Goal: Information Seeking & Learning: Learn about a topic

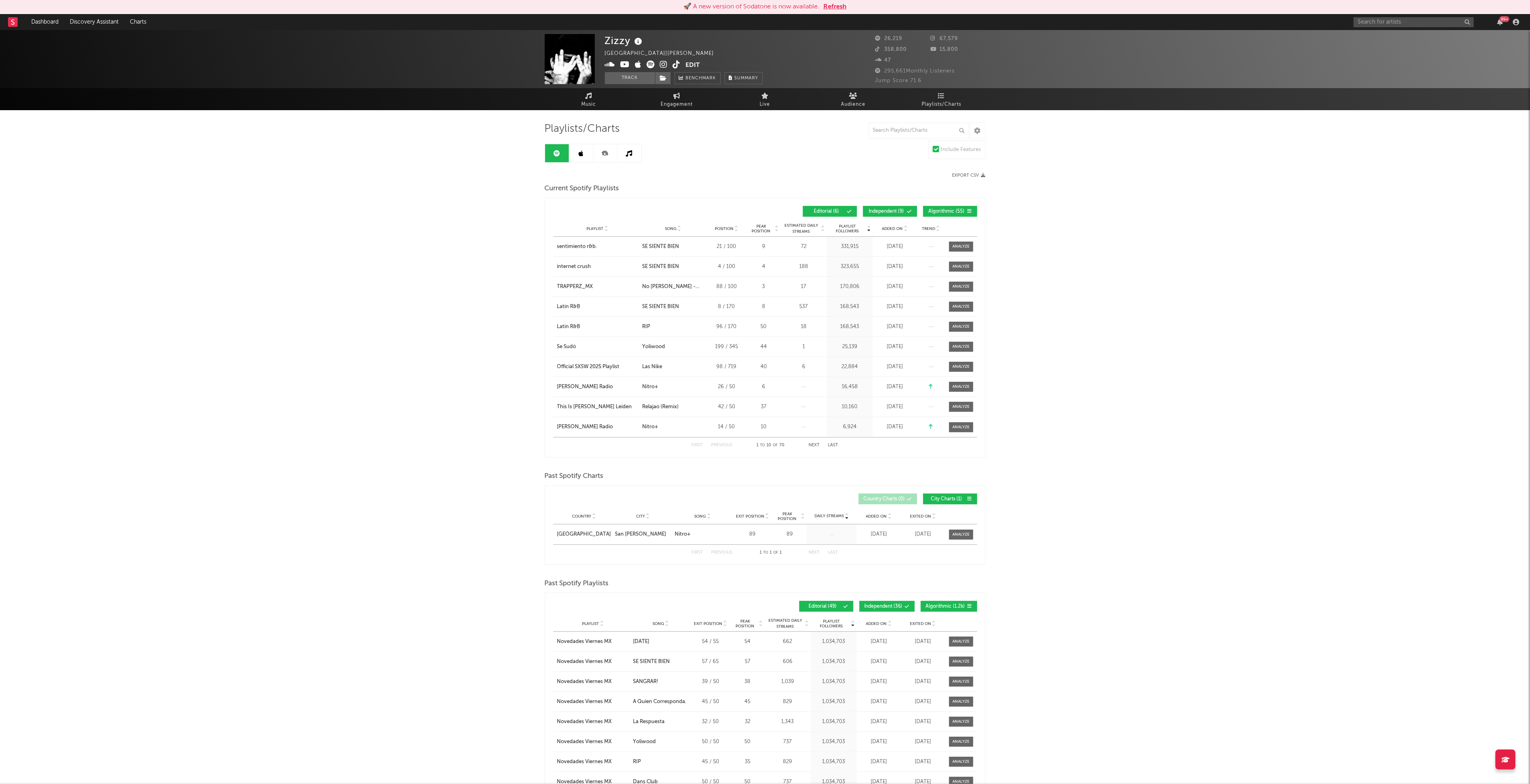
drag, startPoint x: 932, startPoint y: 210, endPoint x: 928, endPoint y: 210, distance: 4.0
click at [932, 210] on span "Algorithmic ( 55 )" at bounding box center [946, 211] width 37 height 5
click at [871, 209] on span "Independent ( 9 )" at bounding box center [886, 211] width 37 height 5
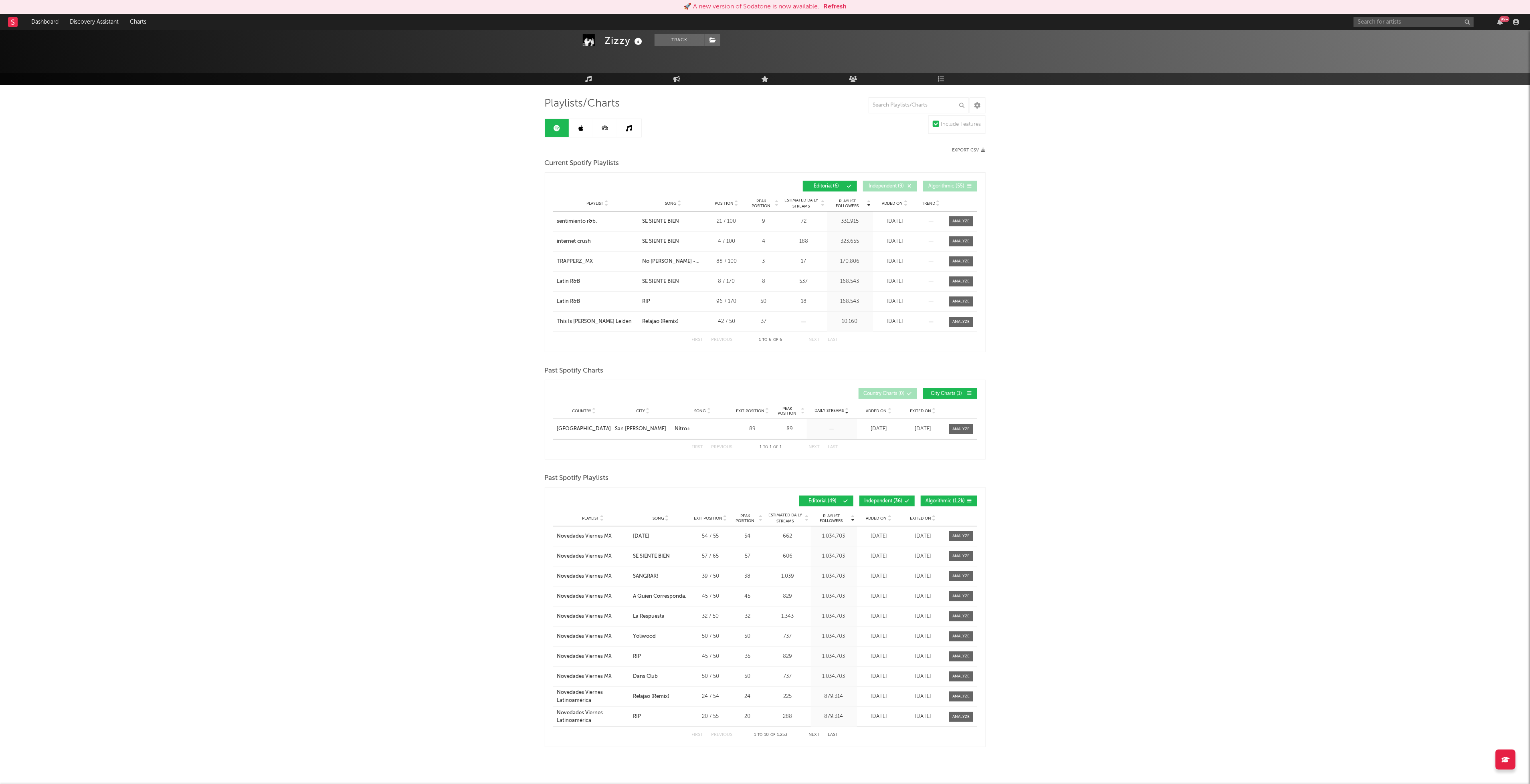
scroll to position [36, 0]
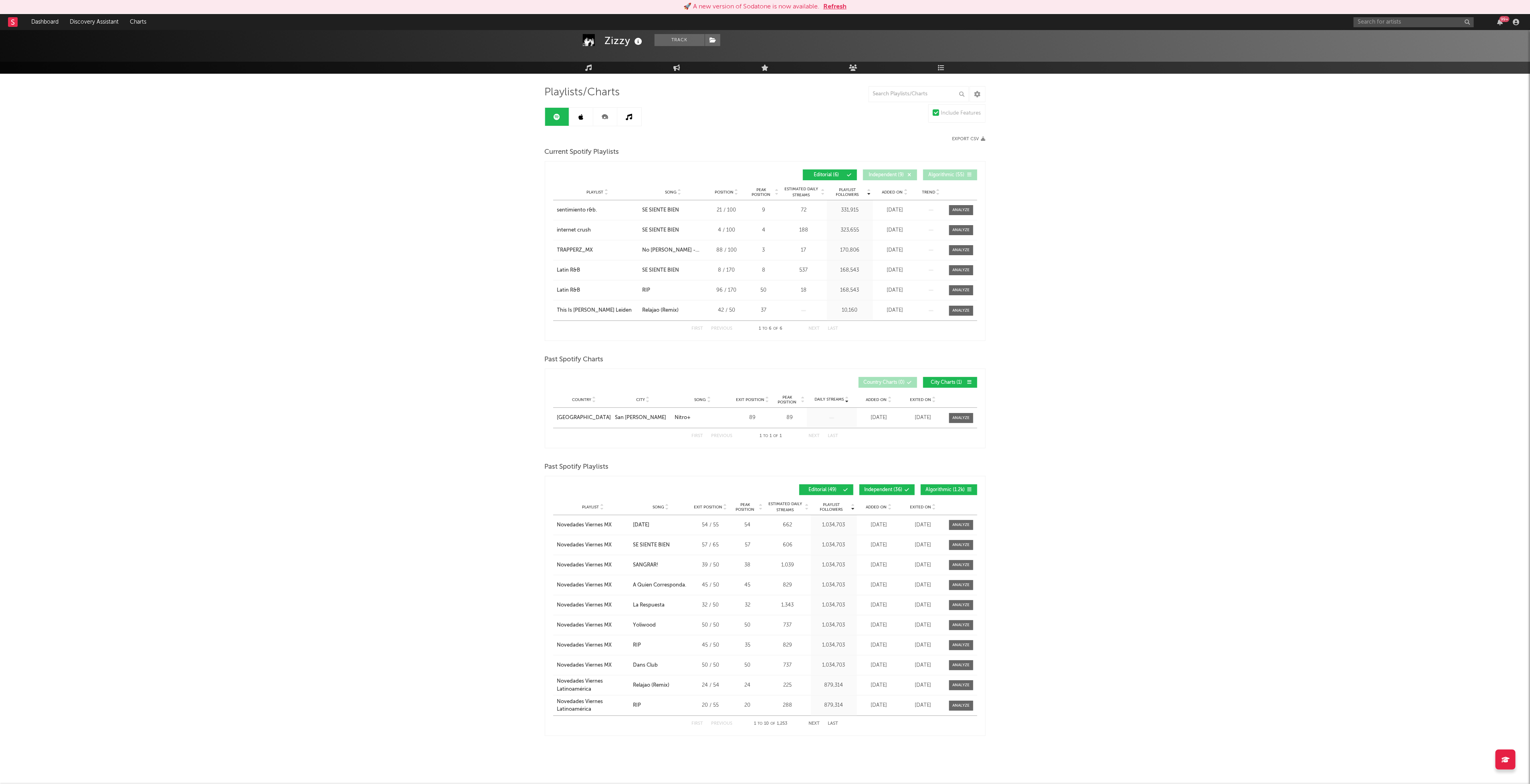
click at [938, 491] on span "Algorithmic ( 1.2k )" at bounding box center [946, 490] width 40 height 5
click at [883, 491] on span "Independent ( 36 )" at bounding box center [883, 490] width 38 height 5
click at [383, 561] on div "Zizzy Track [GEOGRAPHIC_DATA] | [PERSON_NAME] latino Edit Track Benchmark Summa…" at bounding box center [765, 389] width 1530 height 790
click at [810, 721] on button "Next" at bounding box center [814, 723] width 11 height 5
click at [689, 721] on div "First Previous 11 to 20 of 49 Next Last" at bounding box center [765, 724] width 424 height 16
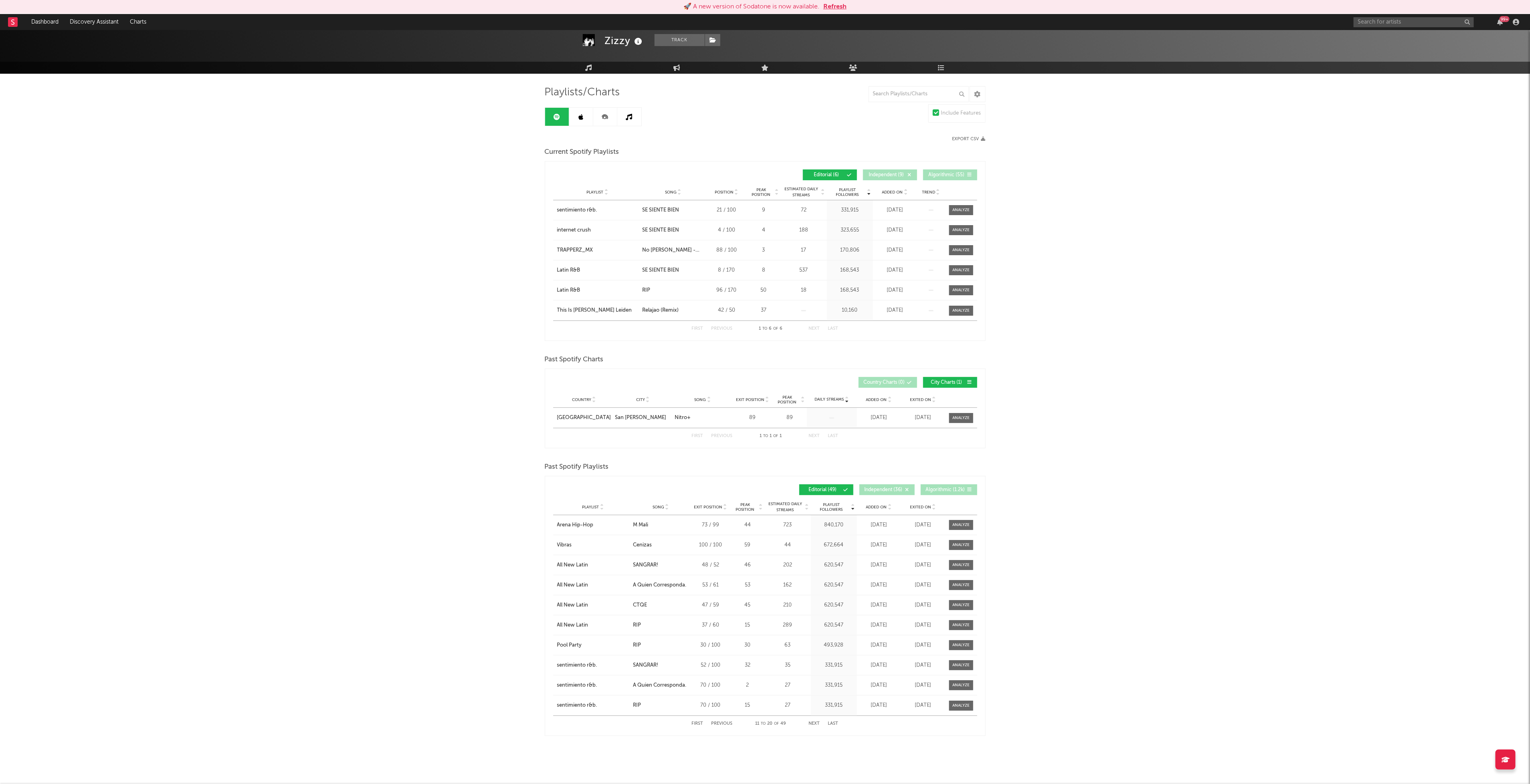
click at [692, 721] on button "First" at bounding box center [697, 723] width 12 height 5
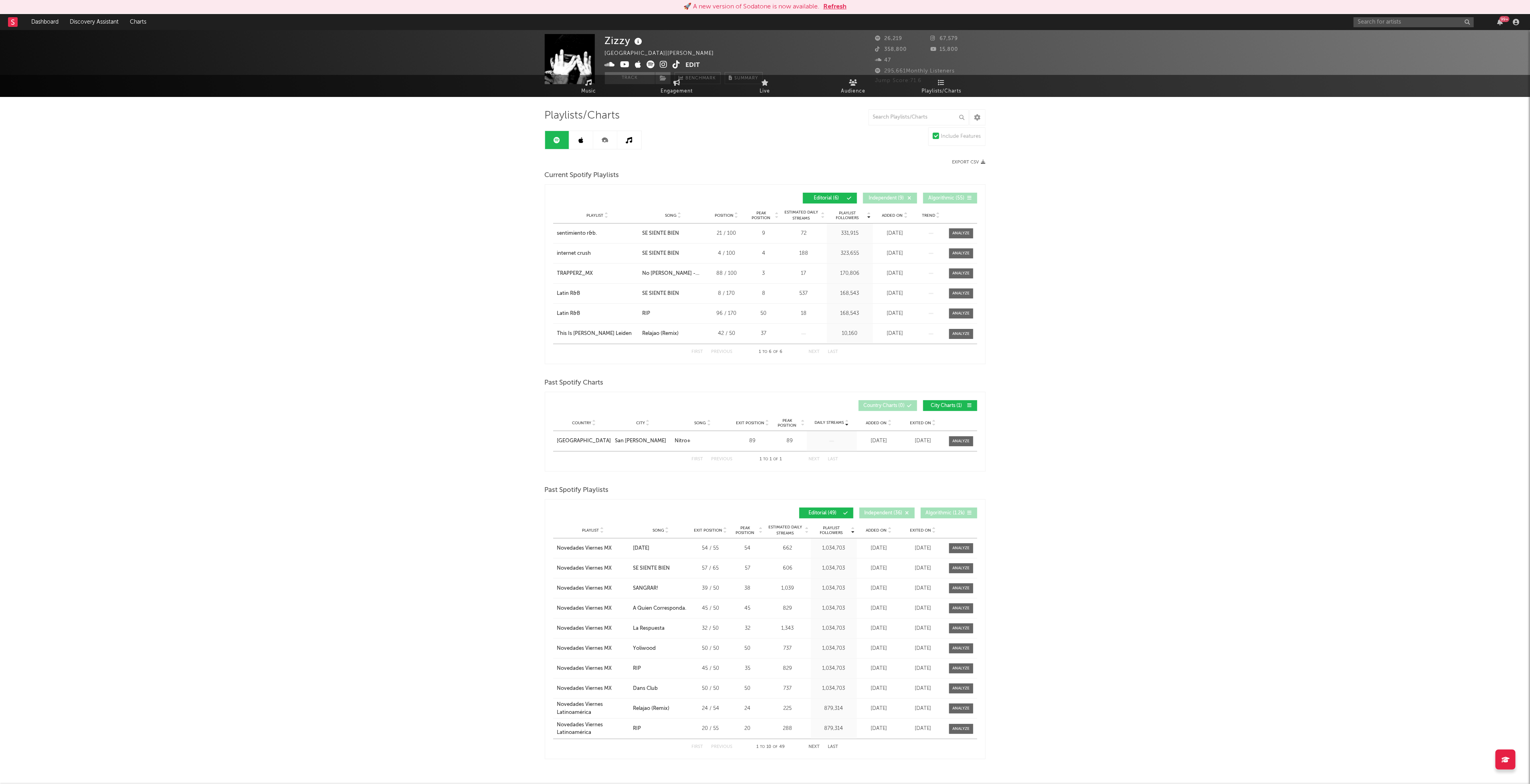
scroll to position [0, 0]
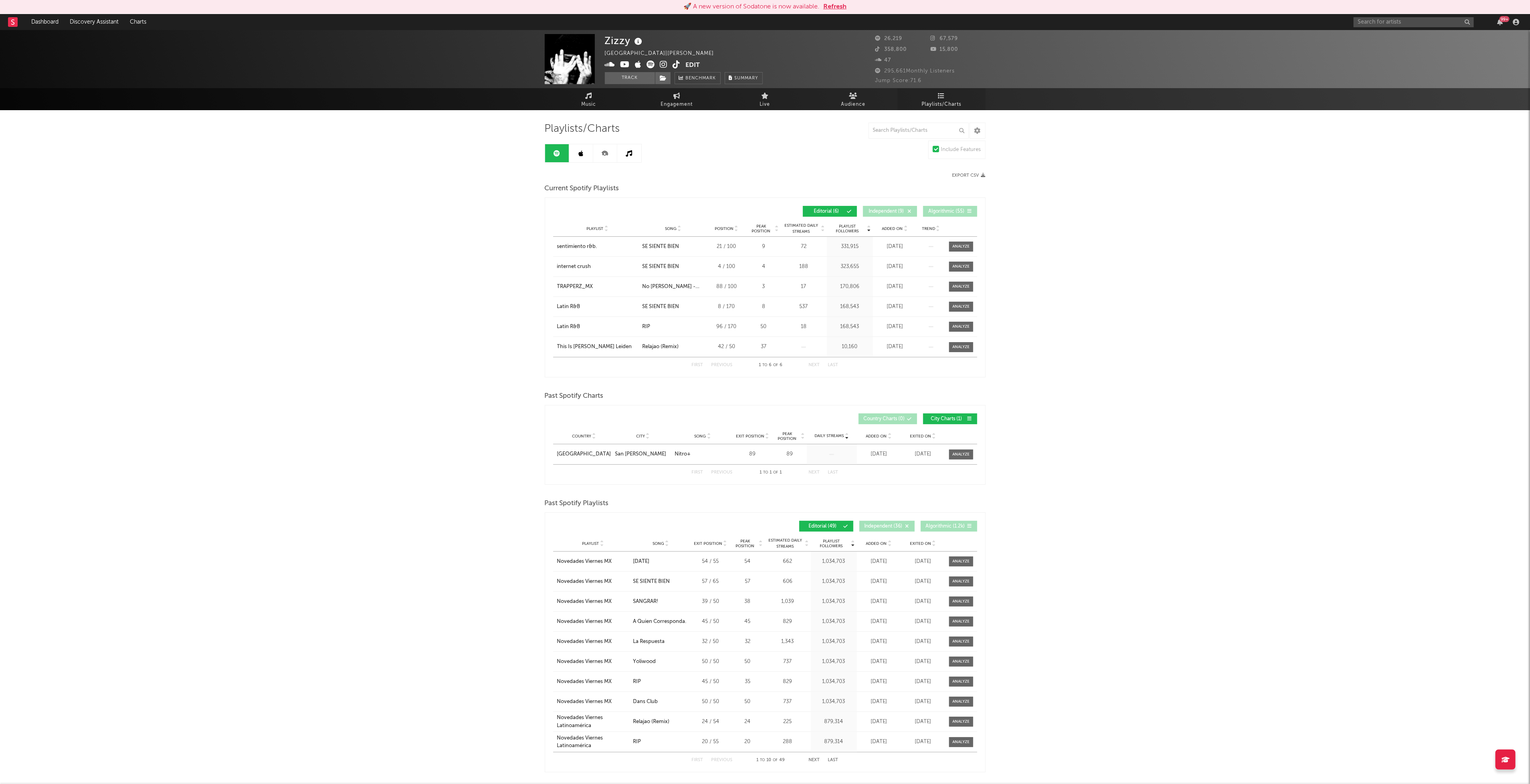
click at [932, 100] on span "Playlists/Charts" at bounding box center [941, 104] width 40 height 10
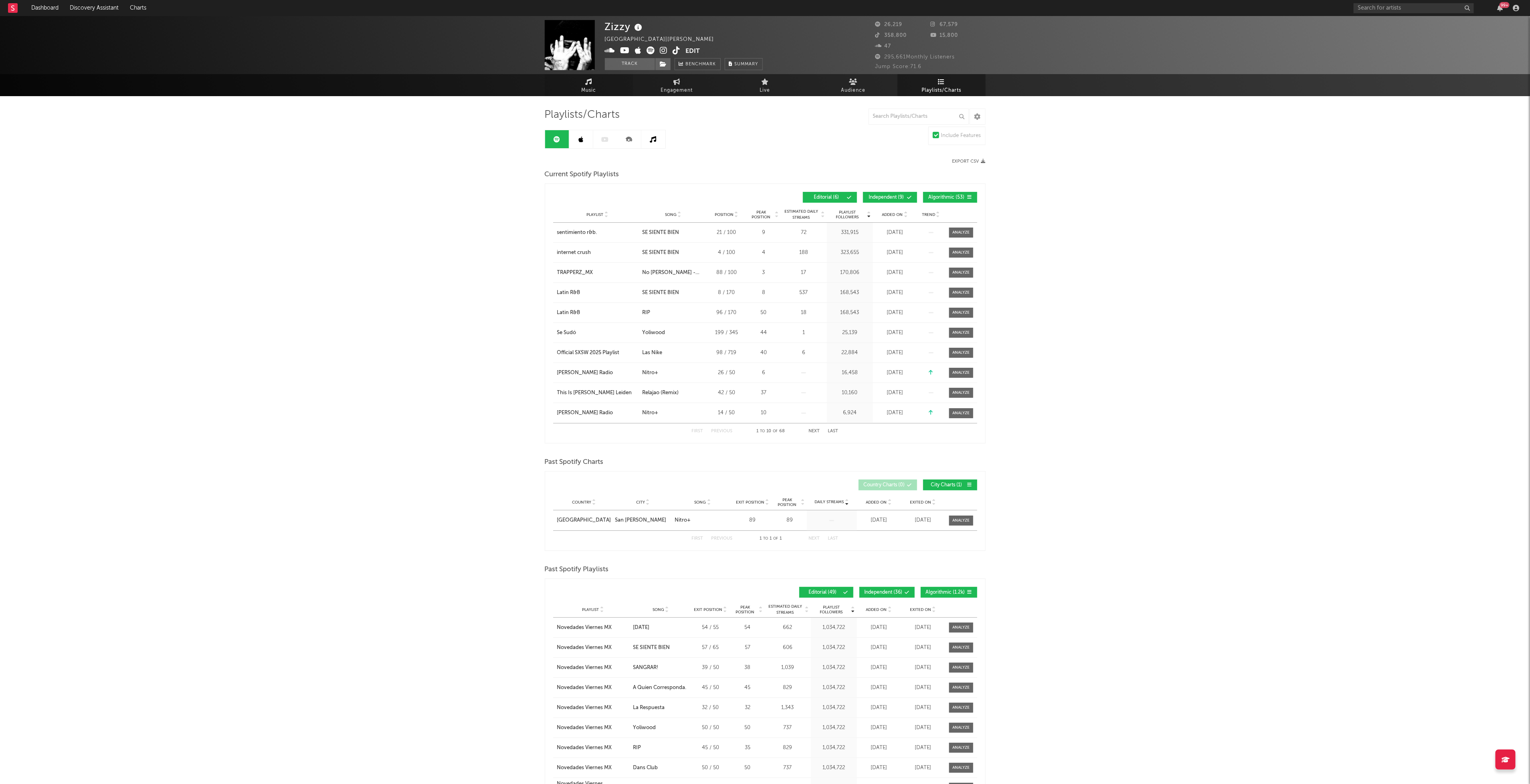
click at [605, 80] on link "Music" at bounding box center [589, 85] width 88 height 22
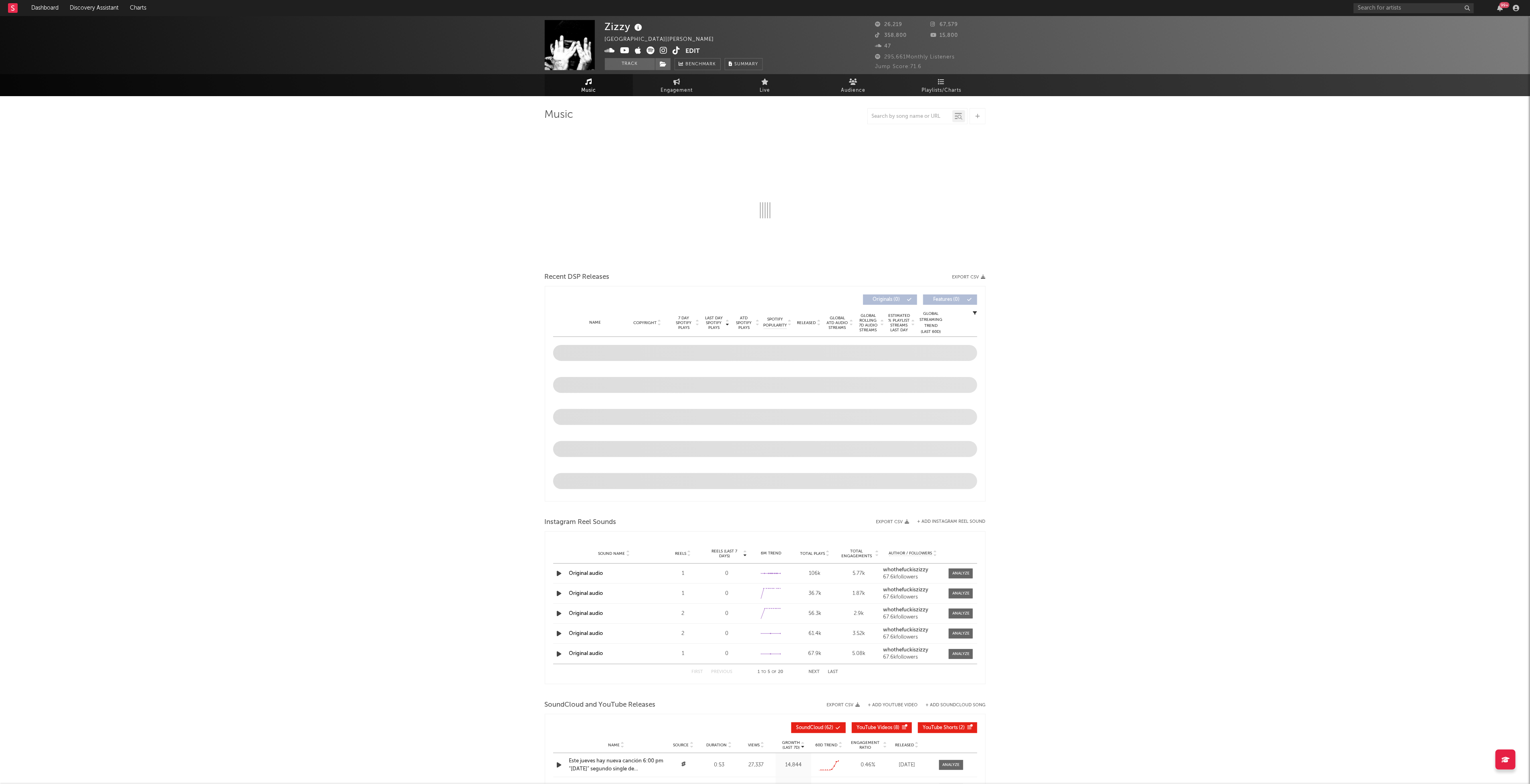
select select "6m"
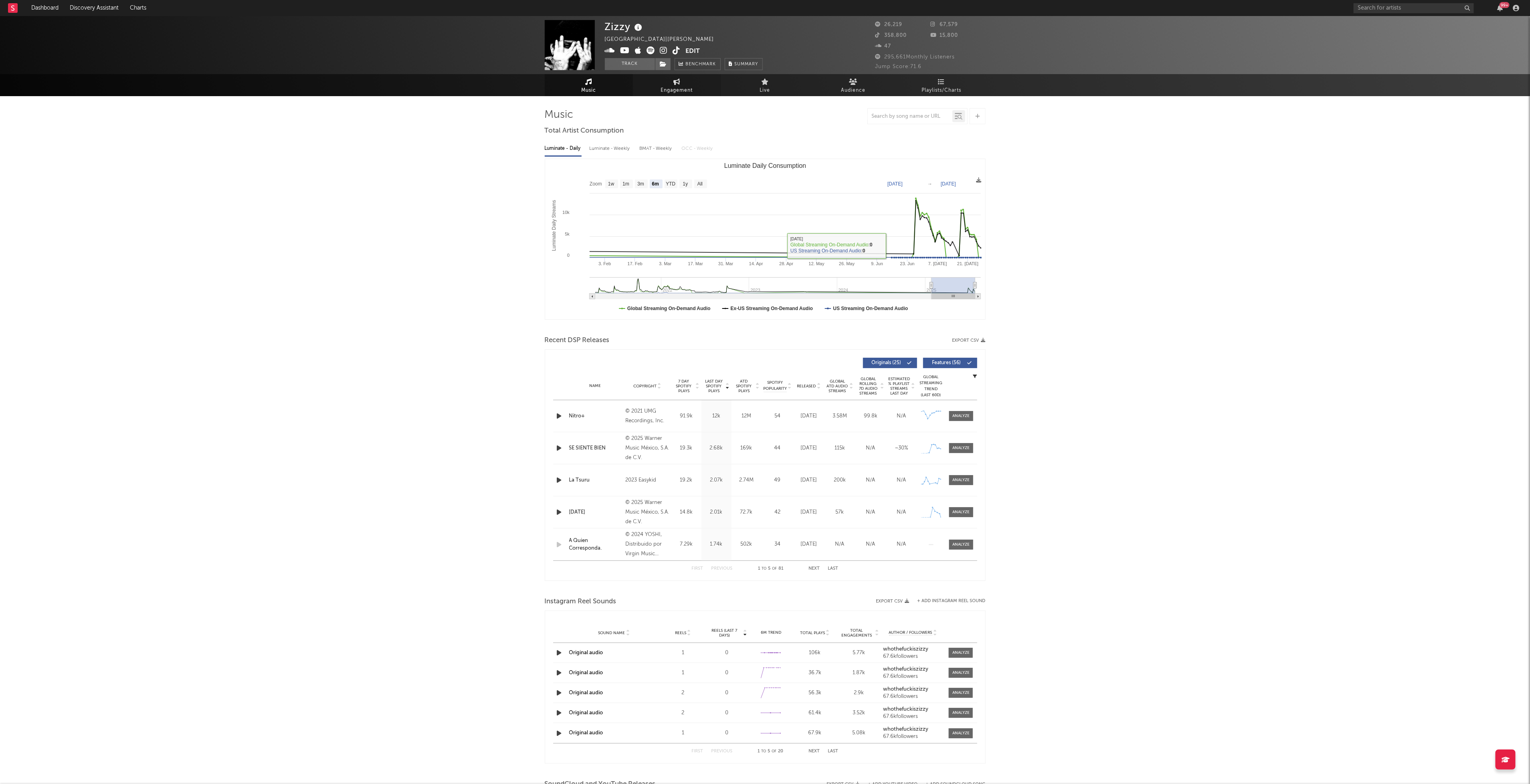
drag, startPoint x: 663, startPoint y: 88, endPoint x: 666, endPoint y: 95, distance: 7.6
click at [663, 88] on span "Engagement" at bounding box center [677, 90] width 32 height 10
select select "1w"
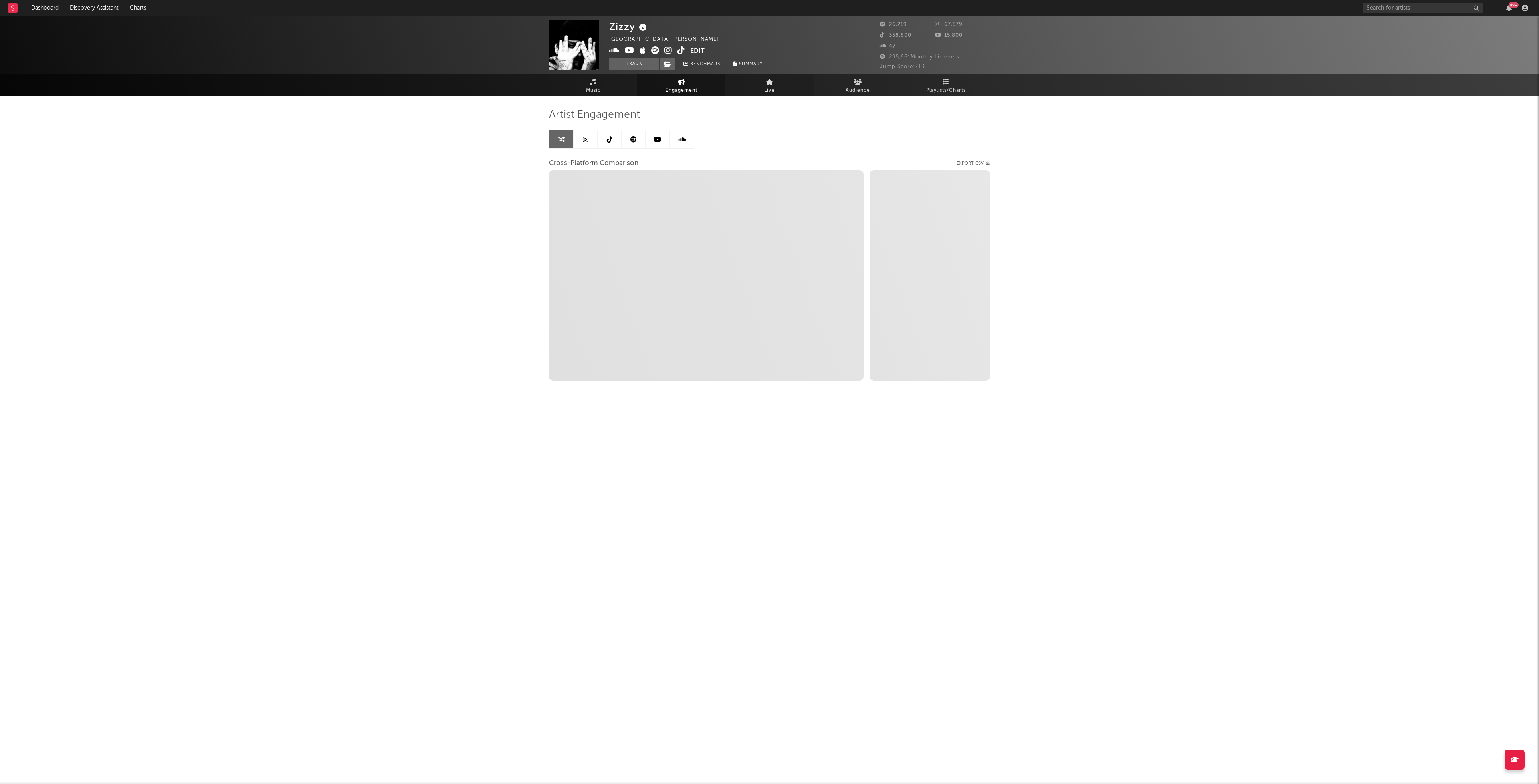
click at [765, 88] on span "Live" at bounding box center [770, 90] width 11 height 10
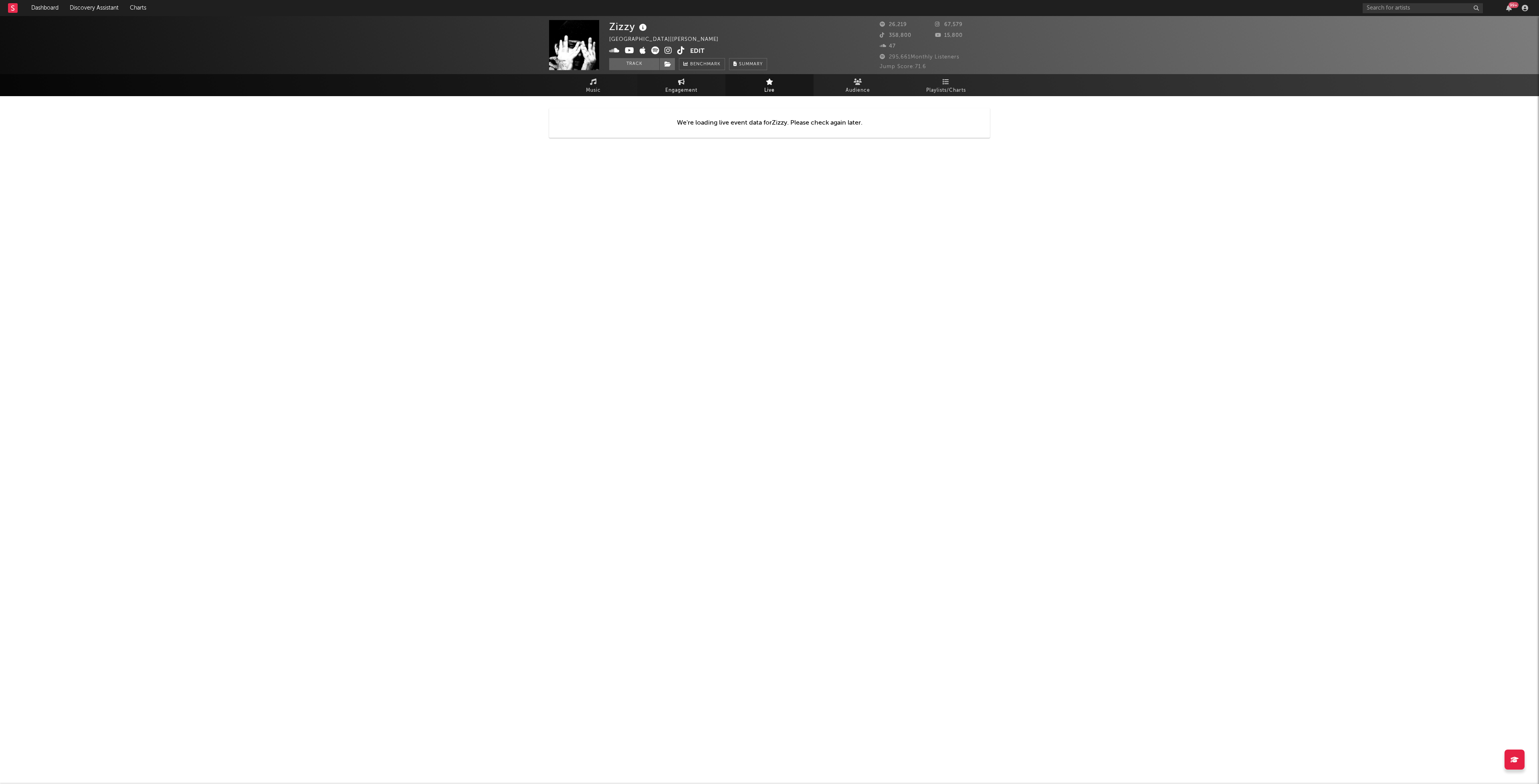
click at [674, 87] on span "Engagement" at bounding box center [682, 90] width 32 height 10
select select "1m"
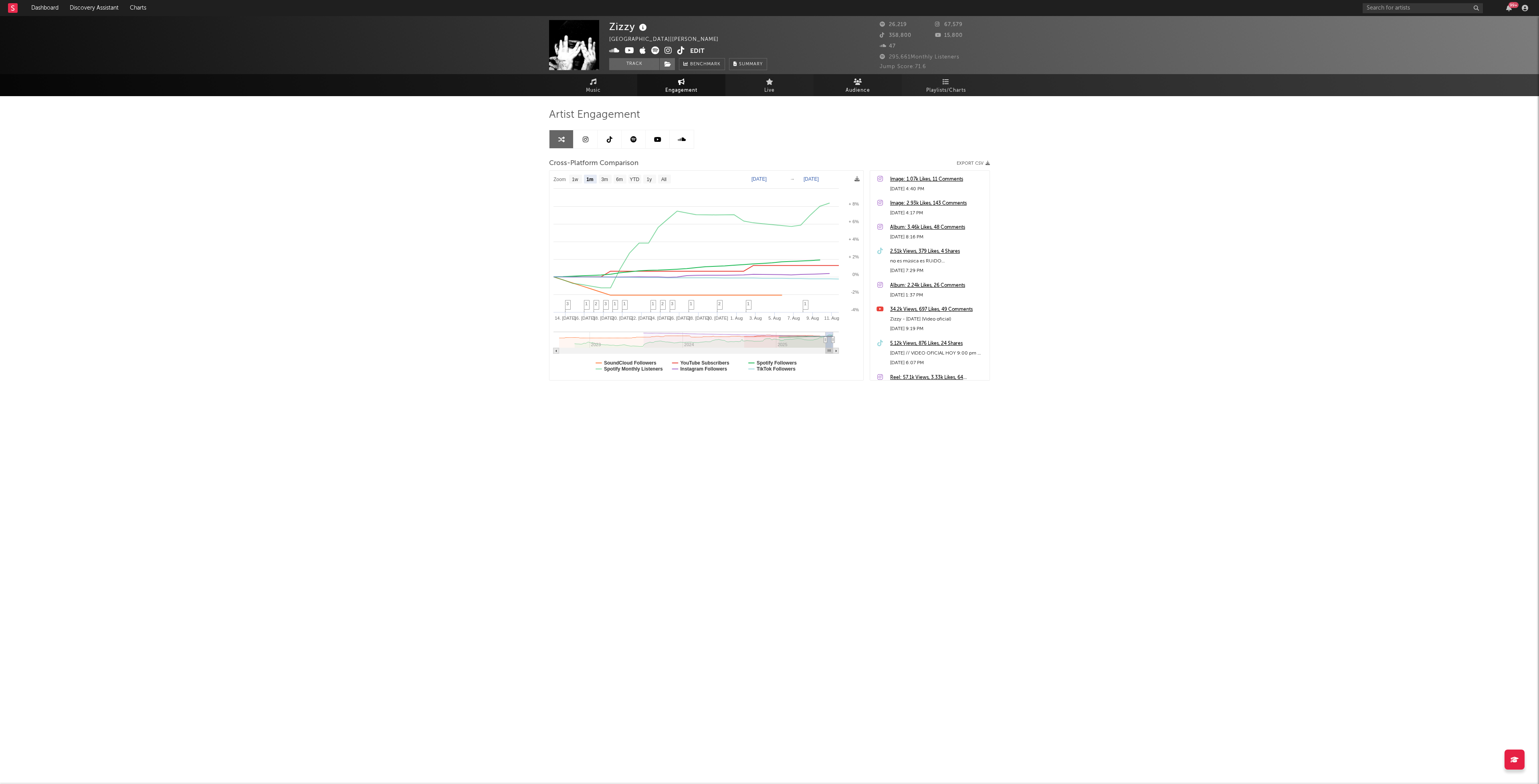
click at [874, 79] on link "Audience" at bounding box center [857, 85] width 88 height 22
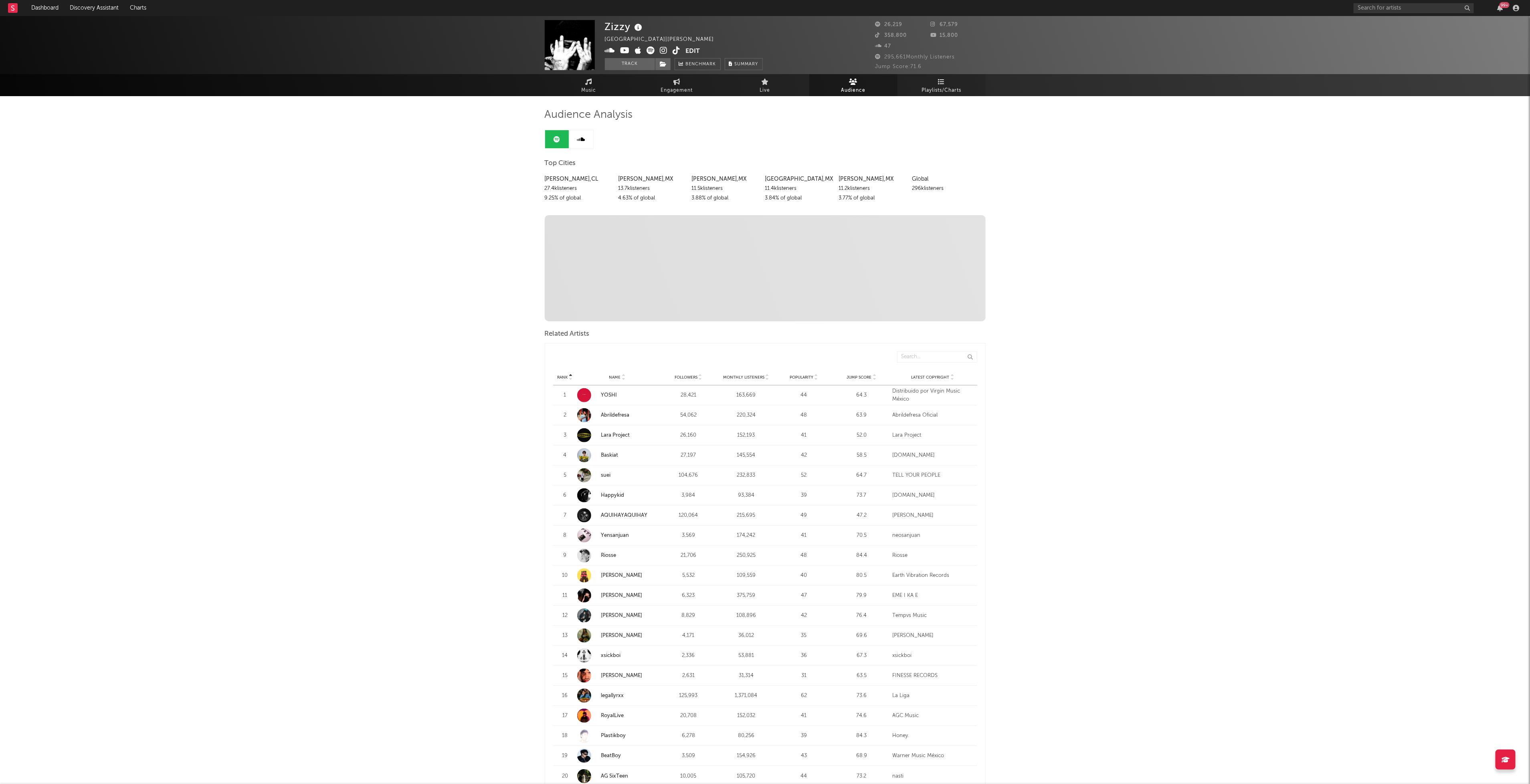
click at [944, 91] on span "Playlists/Charts" at bounding box center [941, 90] width 40 height 10
